Goal: Information Seeking & Learning: Learn about a topic

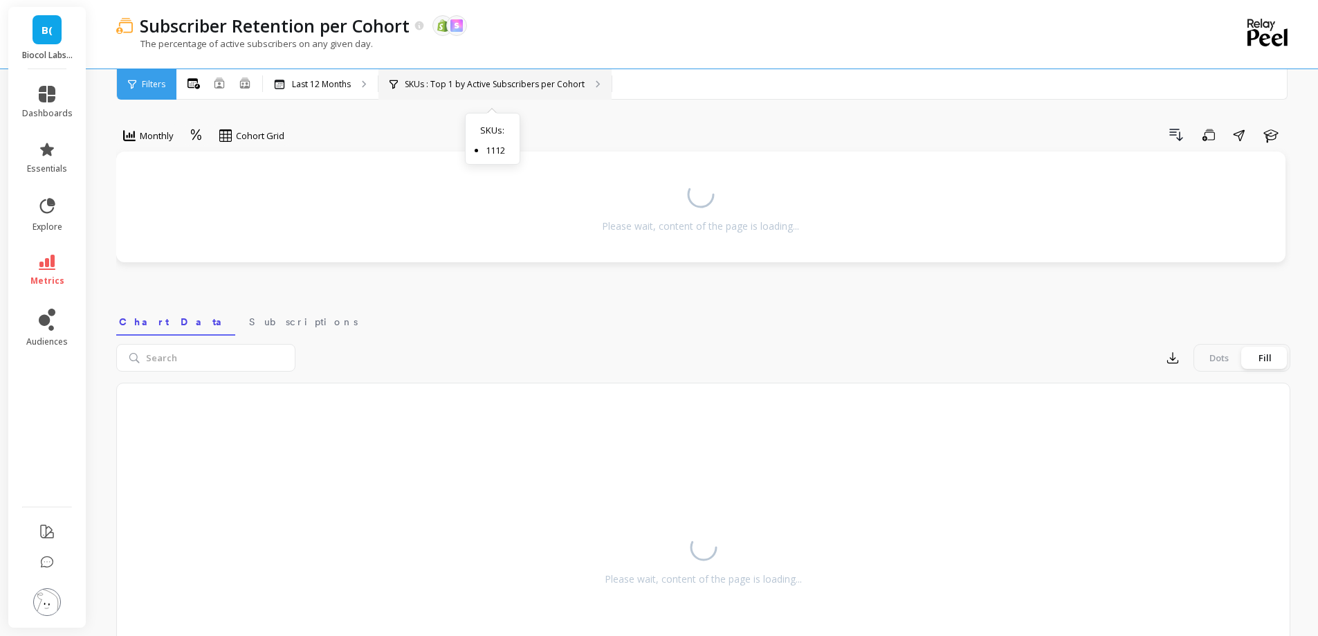
click at [467, 89] on p "SKUs : Top 1 by Active Subscribers per Cohort" at bounding box center [495, 84] width 180 height 11
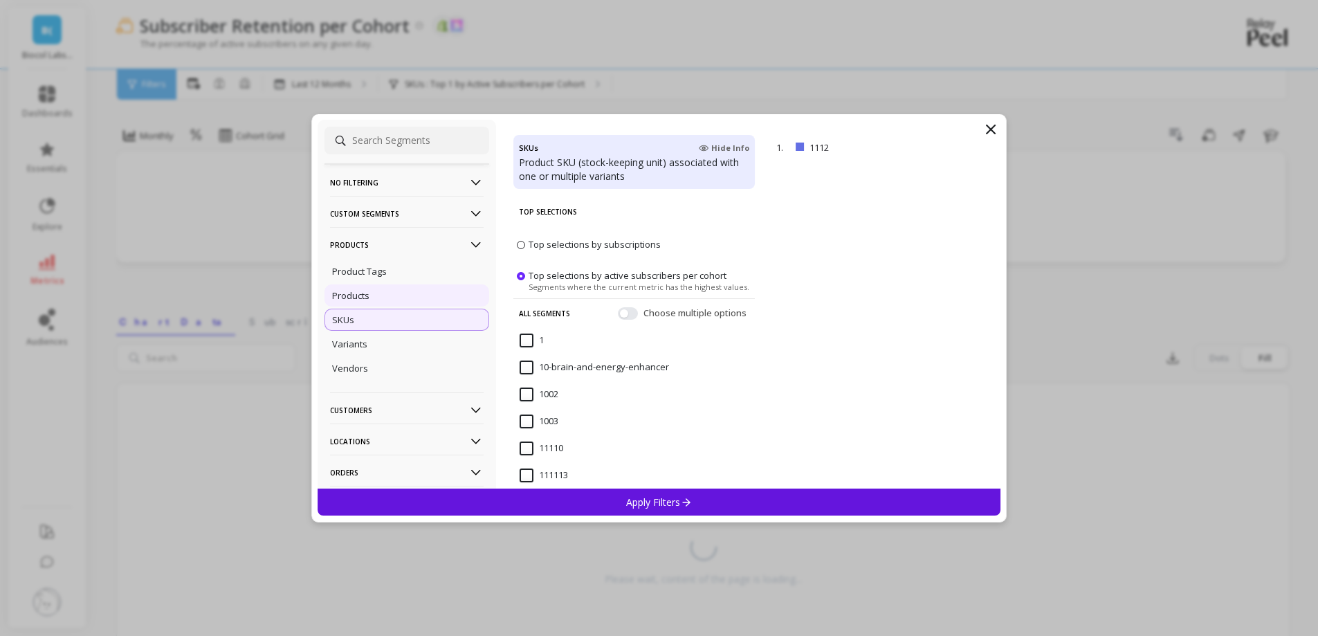
click at [407, 302] on div "Products" at bounding box center [406, 295] width 165 height 22
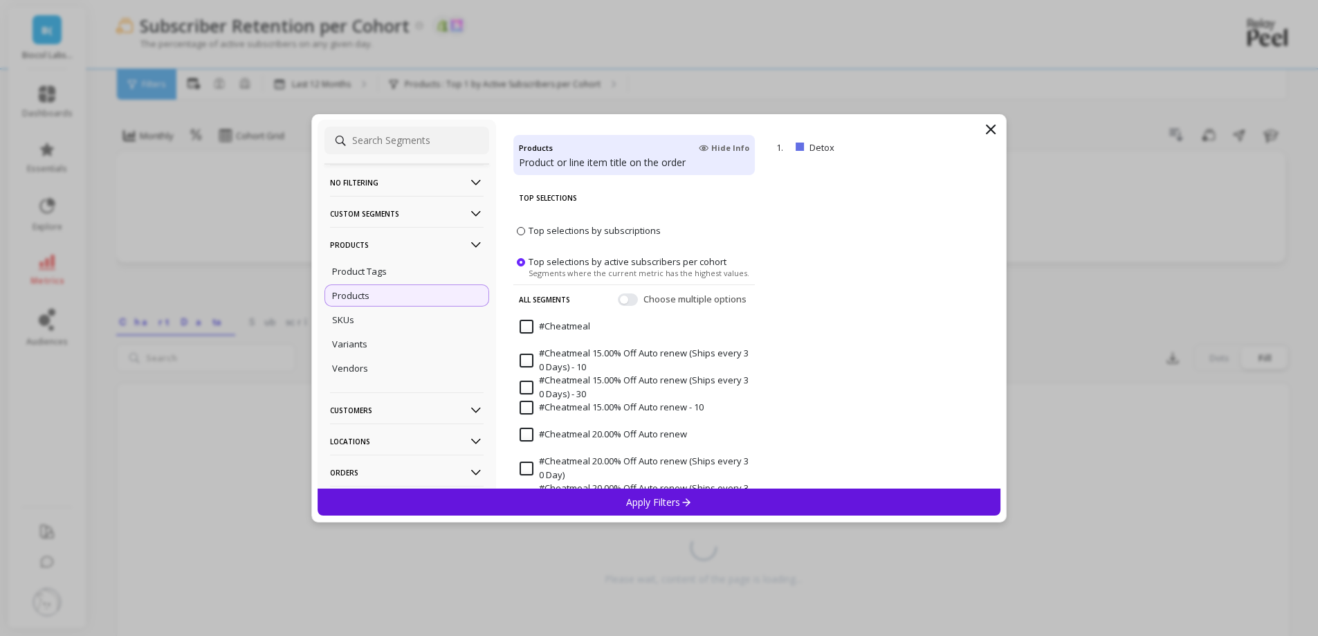
click at [697, 504] on div "Apply Filters" at bounding box center [658, 501] width 683 height 27
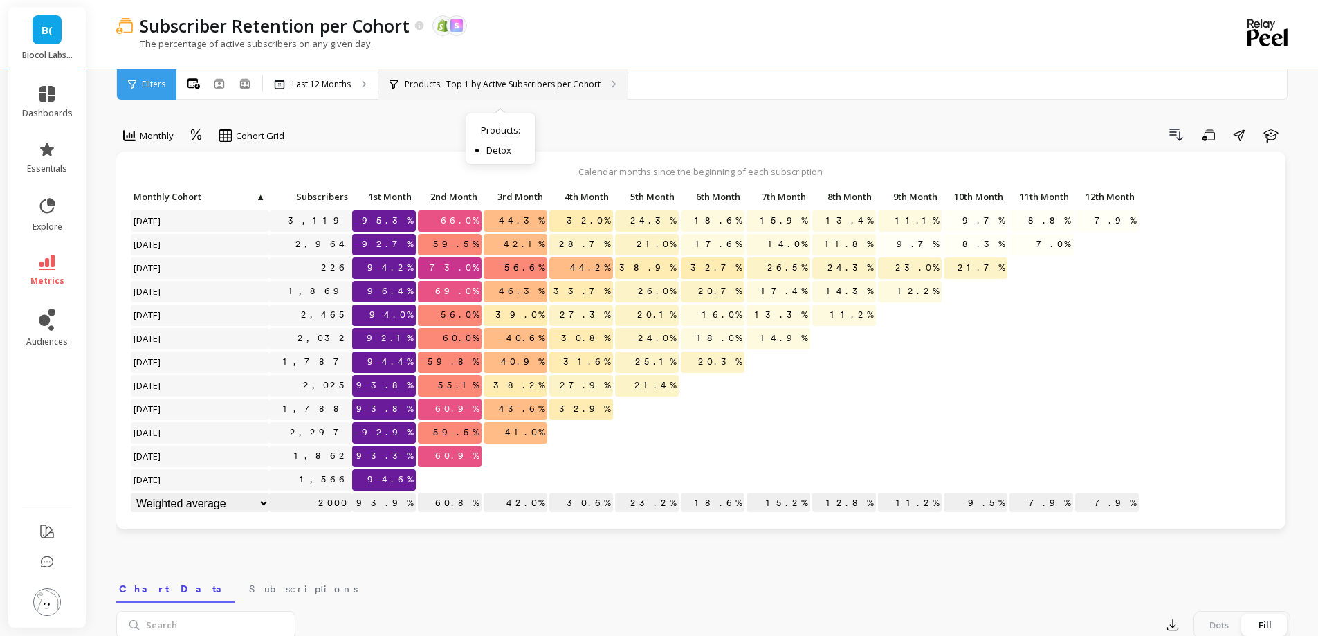
click at [439, 73] on div "Products : Top 1 by Active Subscribers per Cohort Products : Detox" at bounding box center [502, 84] width 249 height 30
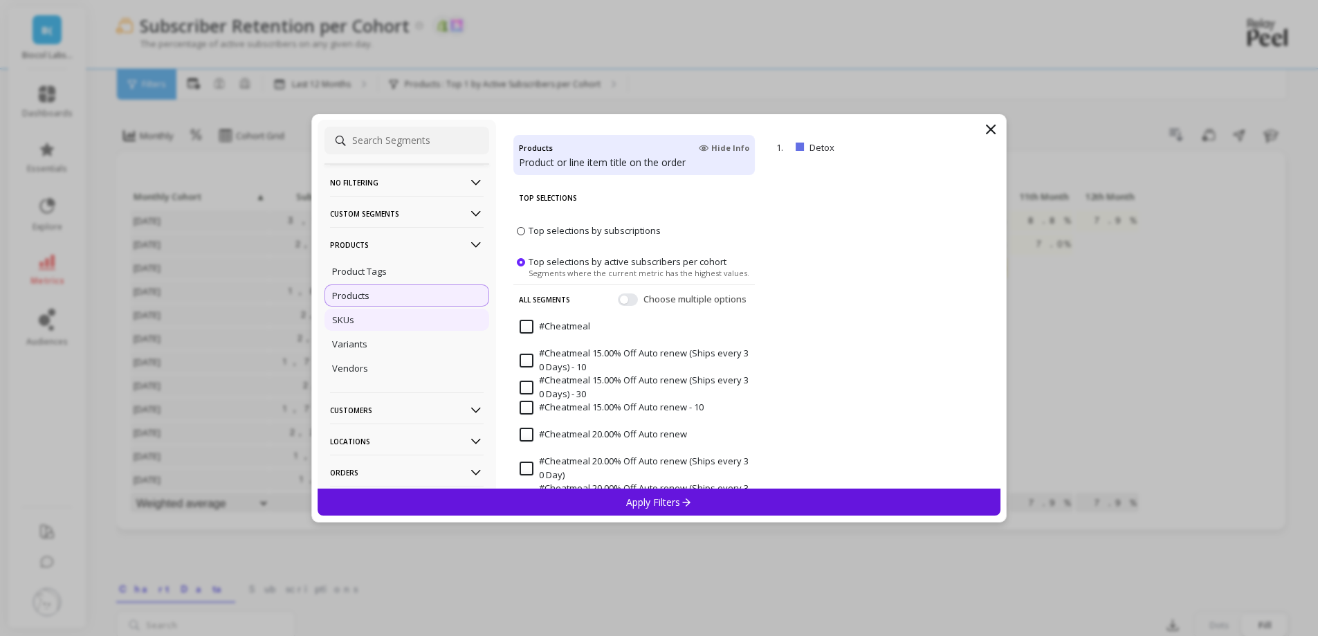
click at [344, 311] on div "SKUs" at bounding box center [406, 319] width 165 height 22
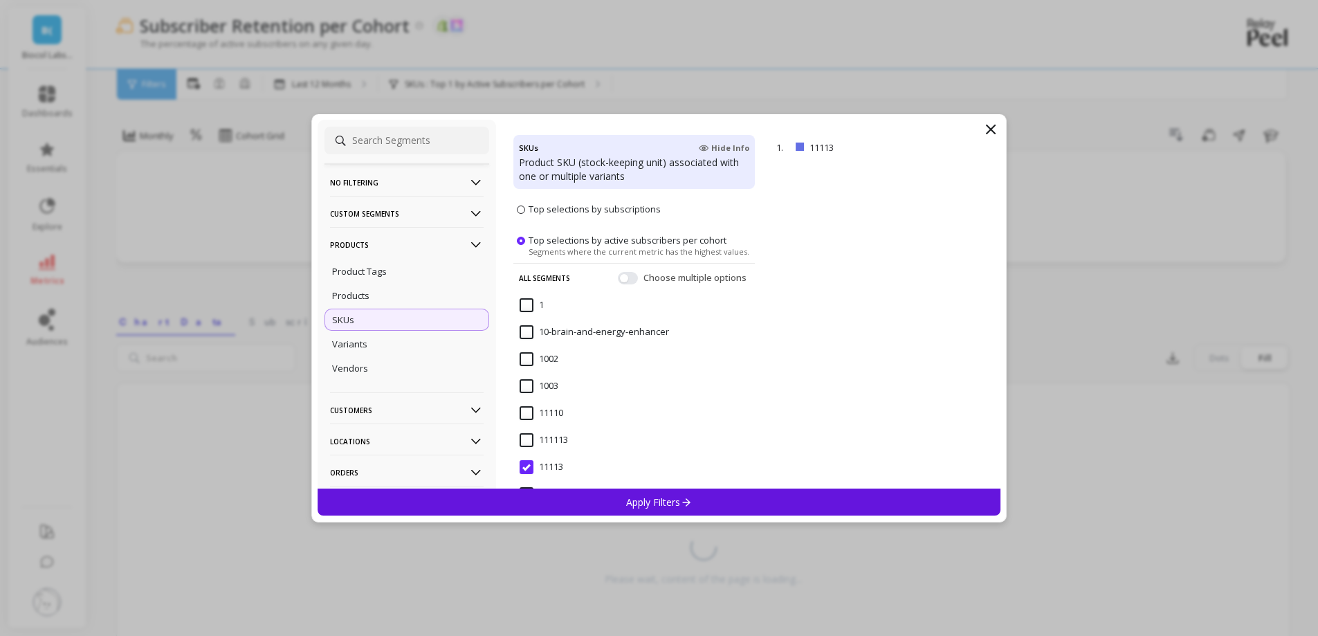
scroll to position [69, 0]
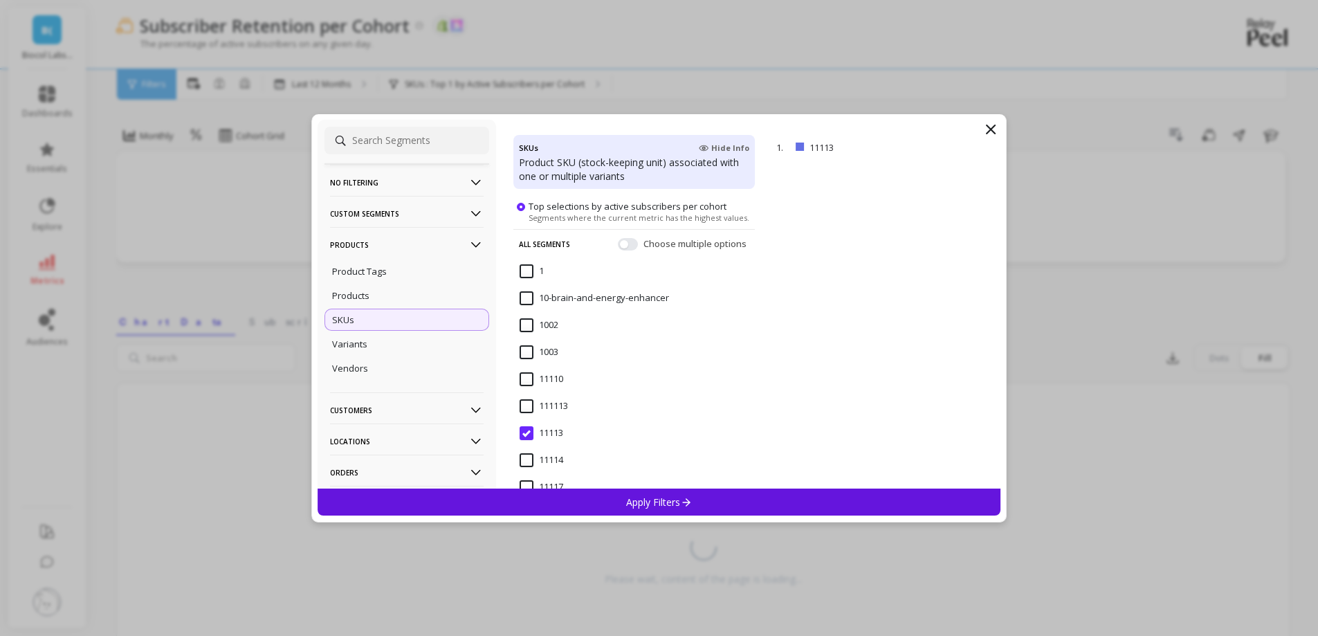
click at [655, 333] on div "1002" at bounding box center [633, 332] width 241 height 41
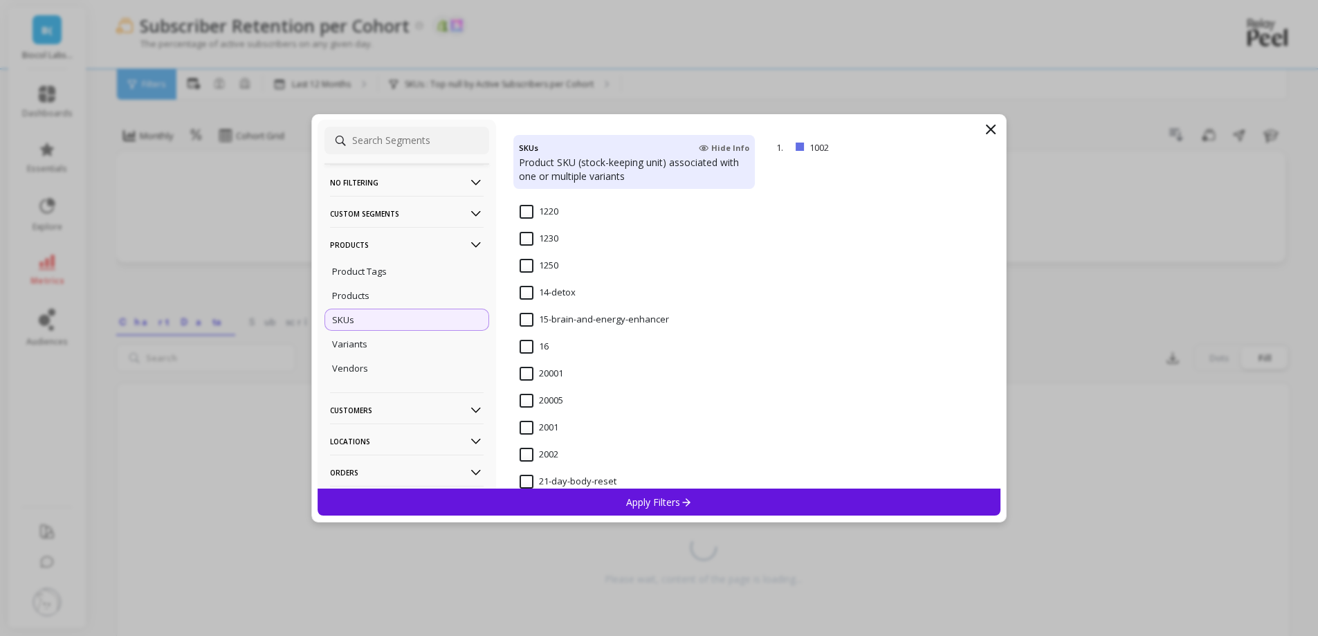
scroll to position [1176, 0]
click at [534, 268] on input "14-detox" at bounding box center [547, 271] width 56 height 14
click at [645, 490] on div "Apply Filters" at bounding box center [658, 501] width 683 height 27
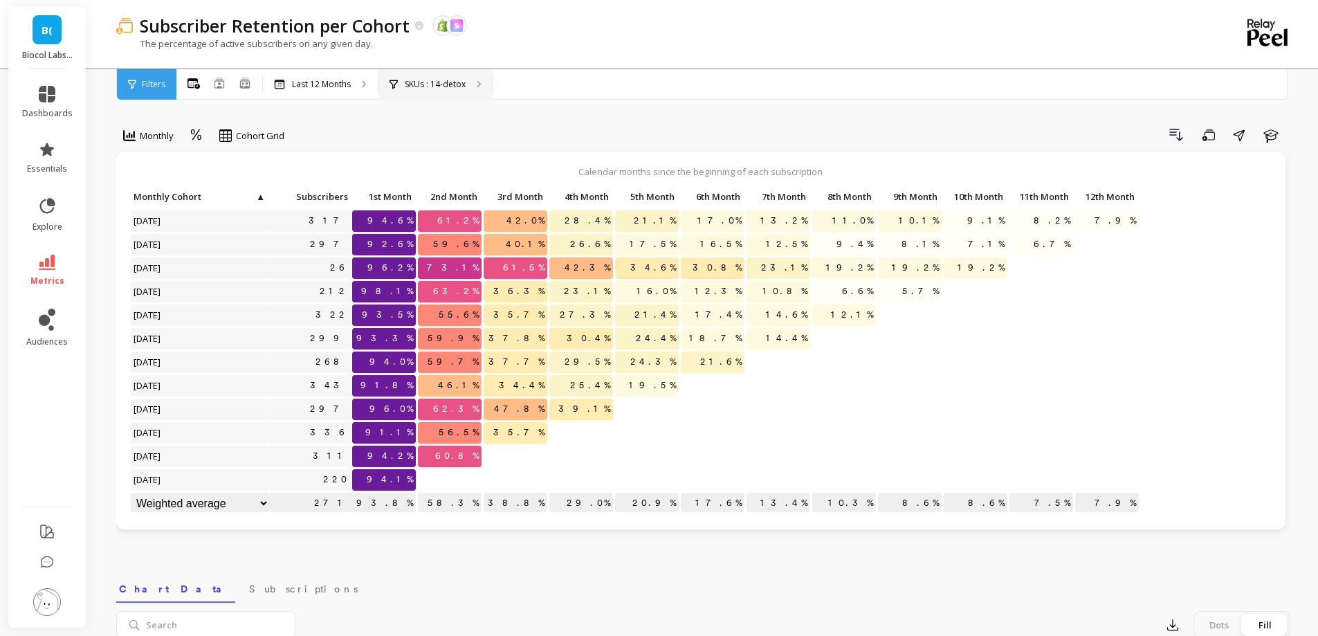
click at [463, 86] on p "SKUs : 14-detox" at bounding box center [435, 84] width 61 height 11
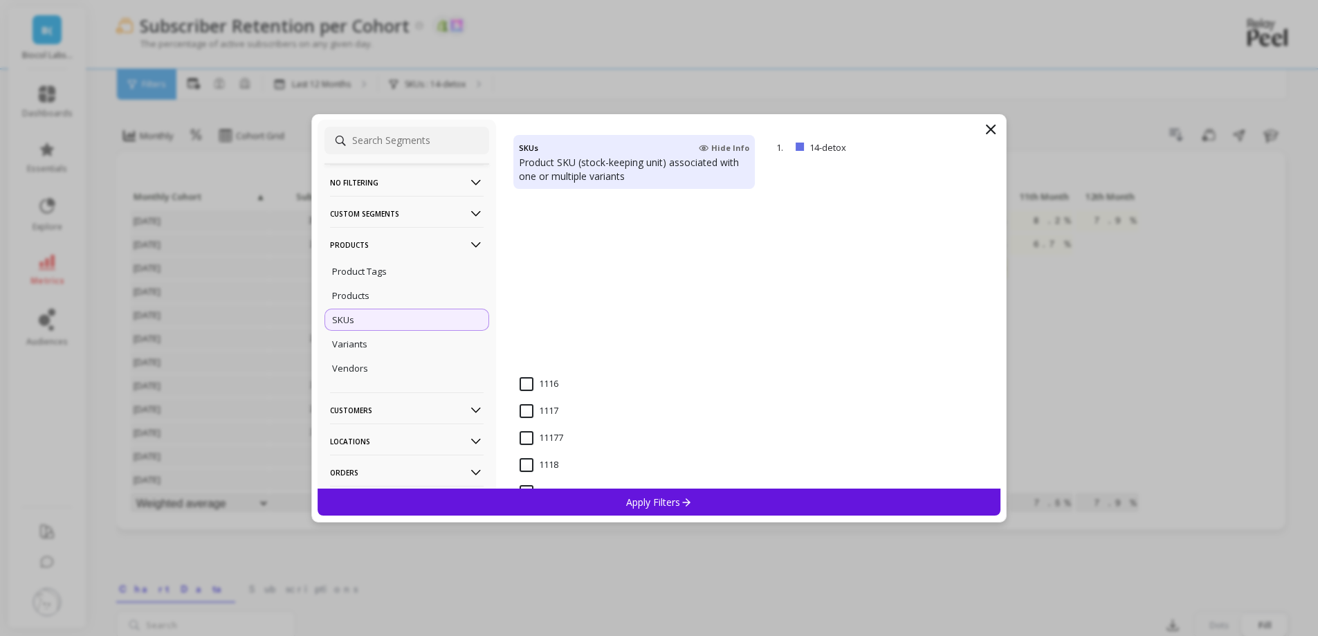
scroll to position [899, 0]
click at [988, 127] on icon at bounding box center [990, 129] width 8 height 8
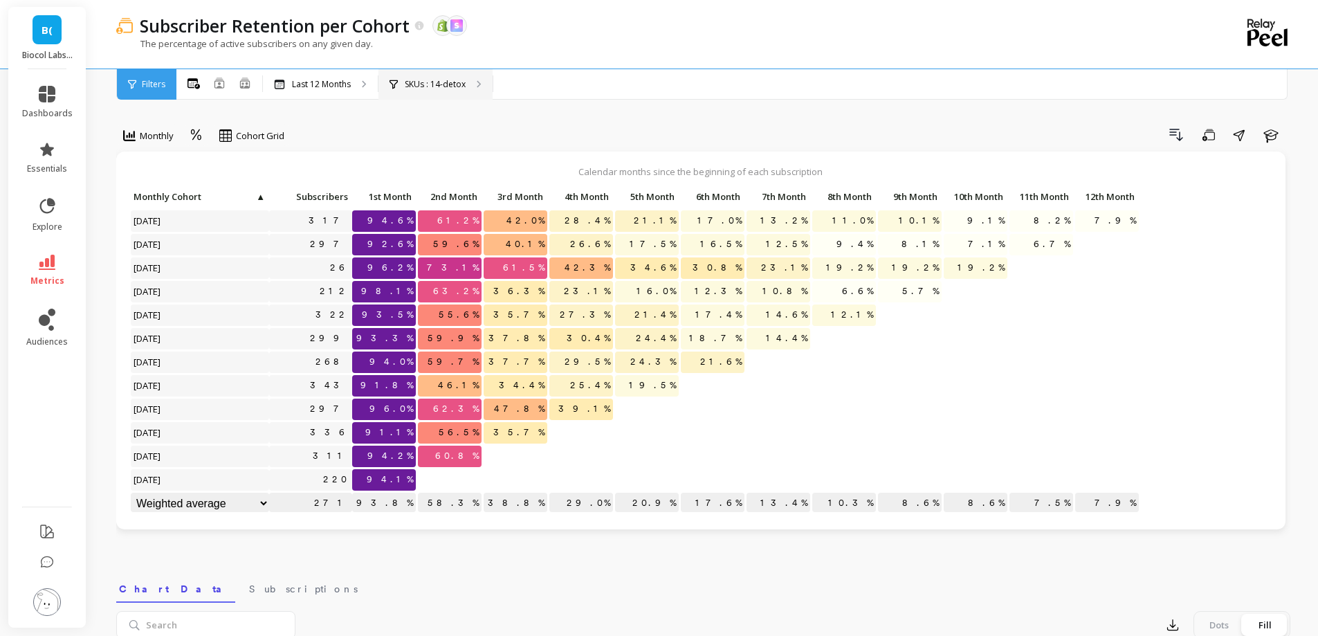
click at [436, 74] on div "SKUs : 14-detox" at bounding box center [435, 84] width 114 height 30
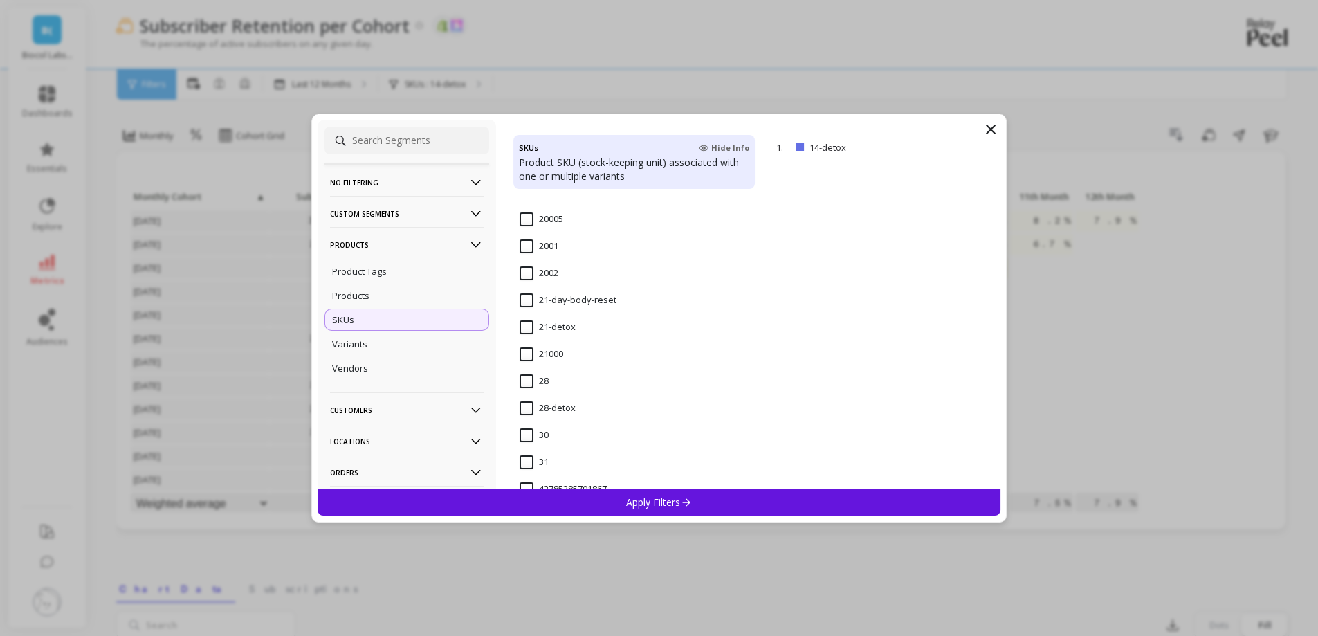
scroll to position [1383, 0]
click at [524, 276] on input "21-detox" at bounding box center [547, 279] width 56 height 14
click at [645, 503] on p "Apply Filters" at bounding box center [659, 501] width 66 height 13
